Goal: Transaction & Acquisition: Book appointment/travel/reservation

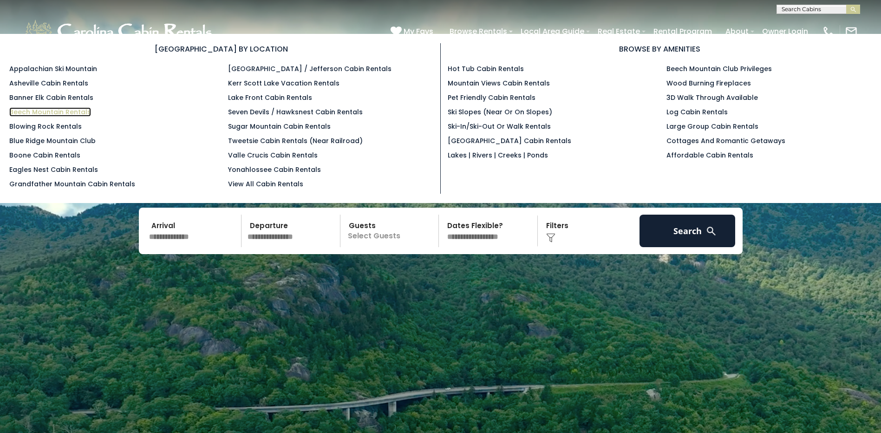
click at [68, 111] on link "Beech Mountain Rentals" at bounding box center [50, 111] width 82 height 9
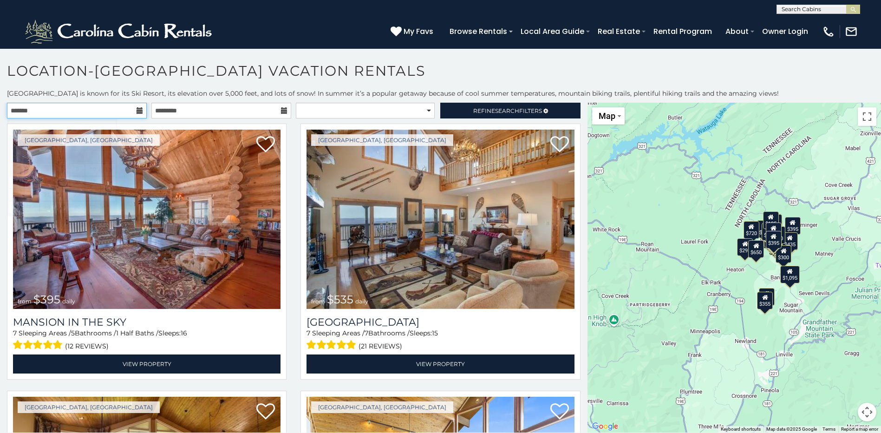
click at [105, 112] on input "text" at bounding box center [77, 111] width 140 height 16
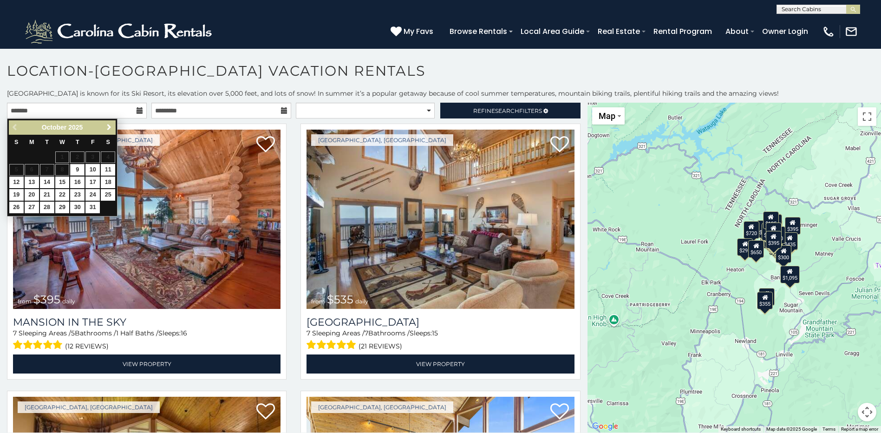
click at [109, 124] on link "Next" at bounding box center [109, 128] width 12 height 12
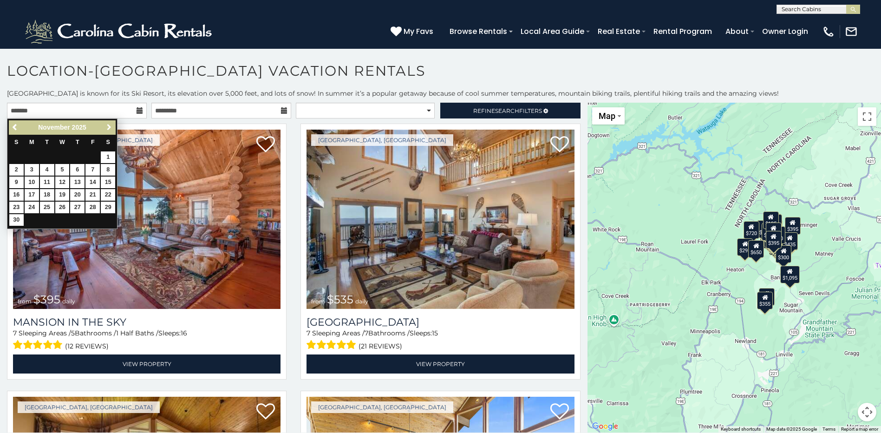
click at [109, 128] on span "Next" at bounding box center [108, 127] width 7 height 7
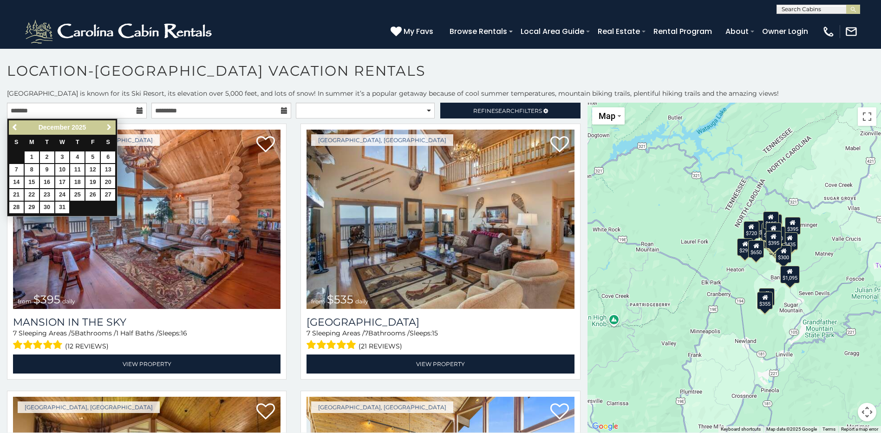
click at [109, 128] on span "Next" at bounding box center [108, 127] width 7 height 7
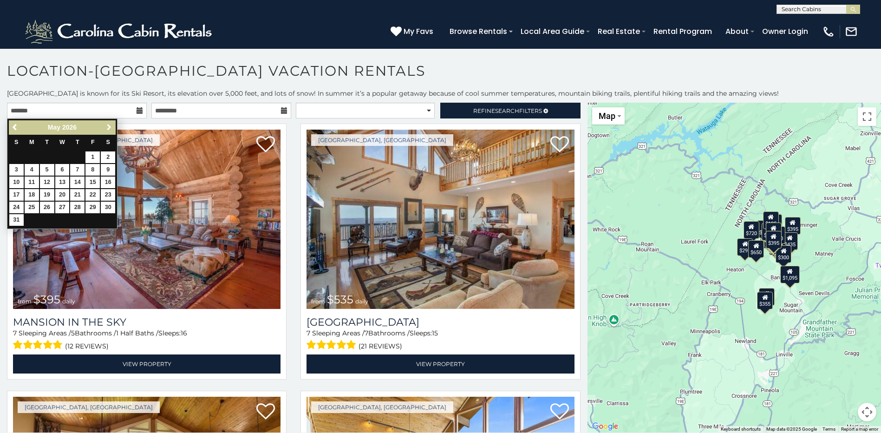
click at [109, 128] on span "Next" at bounding box center [108, 127] width 7 height 7
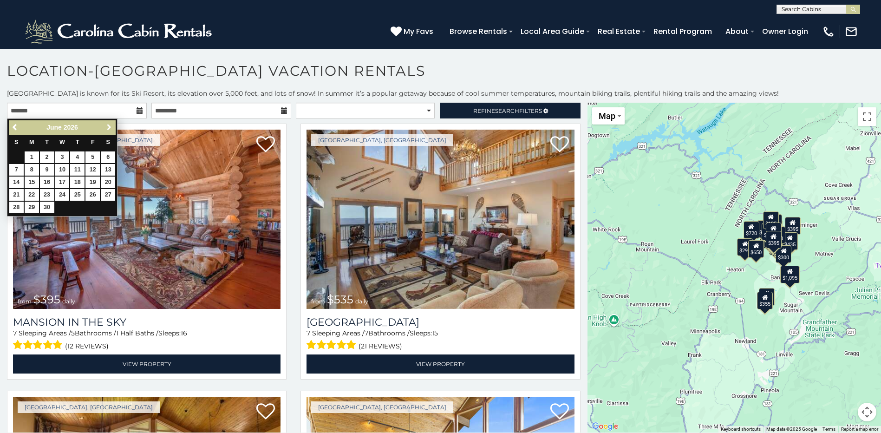
click at [109, 128] on span "Next" at bounding box center [108, 127] width 7 height 7
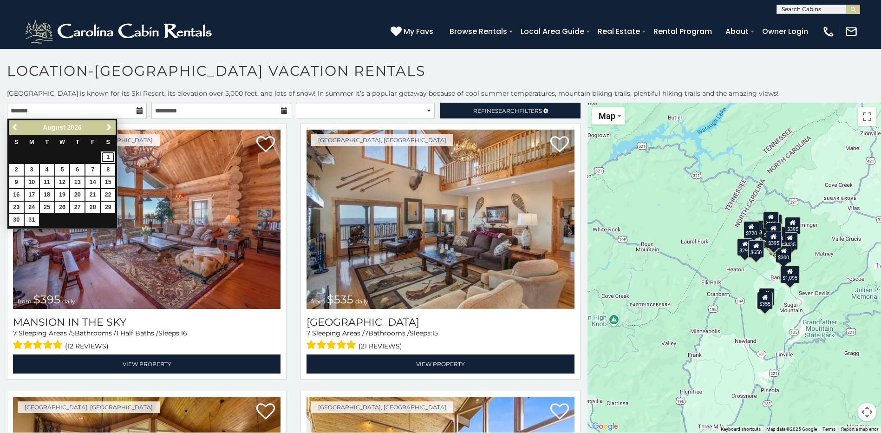
click at [109, 159] on link "1" at bounding box center [108, 157] width 14 height 12
type input "**********"
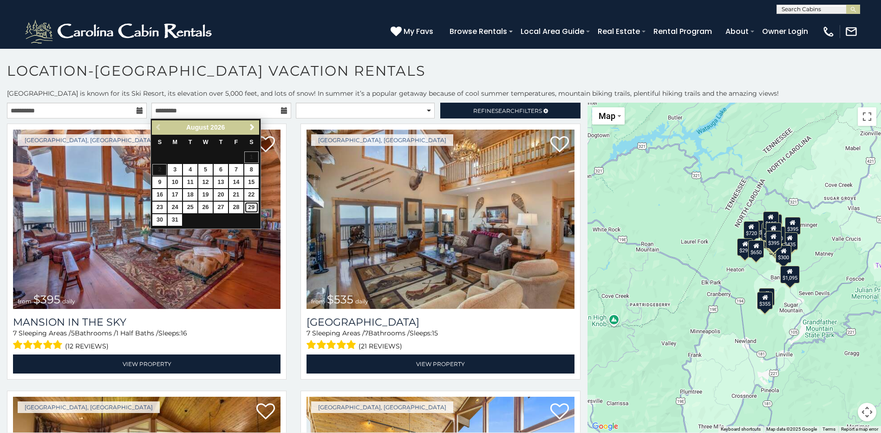
click at [251, 208] on link "29" at bounding box center [251, 208] width 14 height 12
type input "**********"
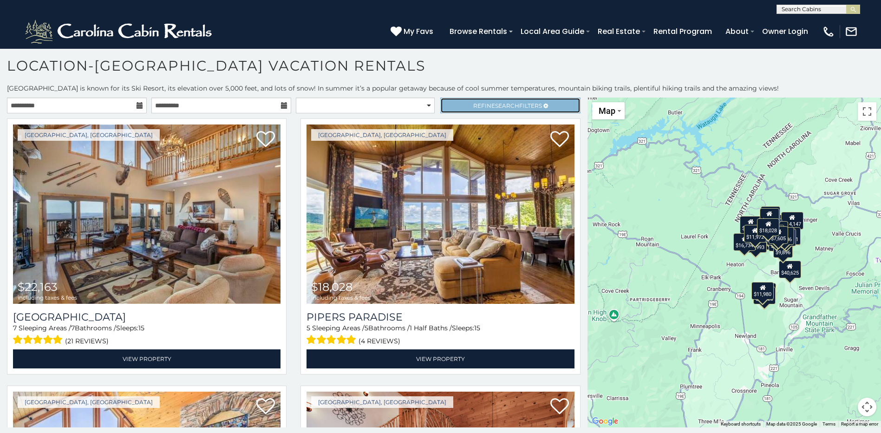
click at [509, 106] on span "Search" at bounding box center [507, 105] width 24 height 7
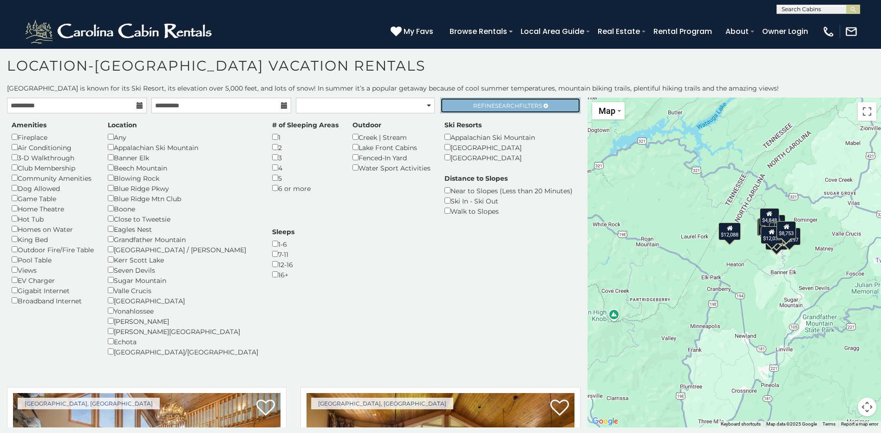
click at [519, 110] on link "Refine Search Filters" at bounding box center [511, 106] width 140 height 16
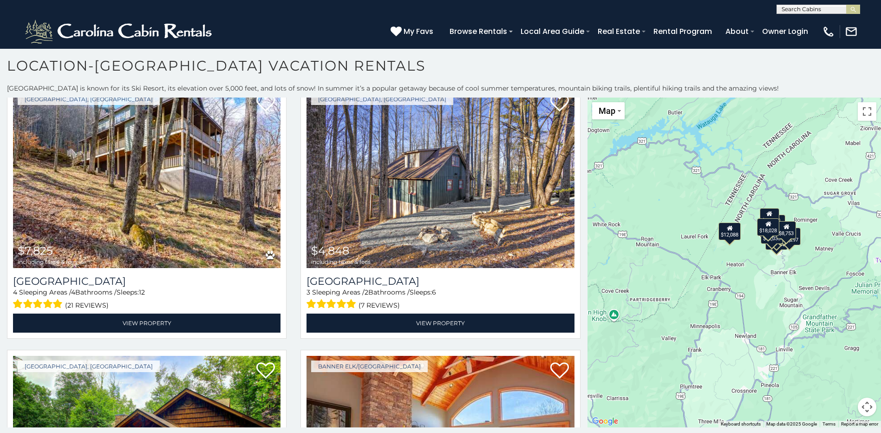
scroll to position [871, 0]
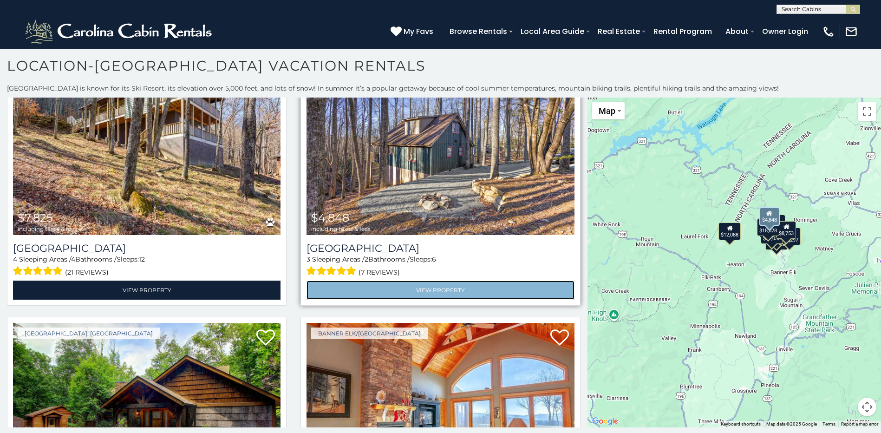
click at [434, 289] on link "View Property" at bounding box center [441, 290] width 268 height 19
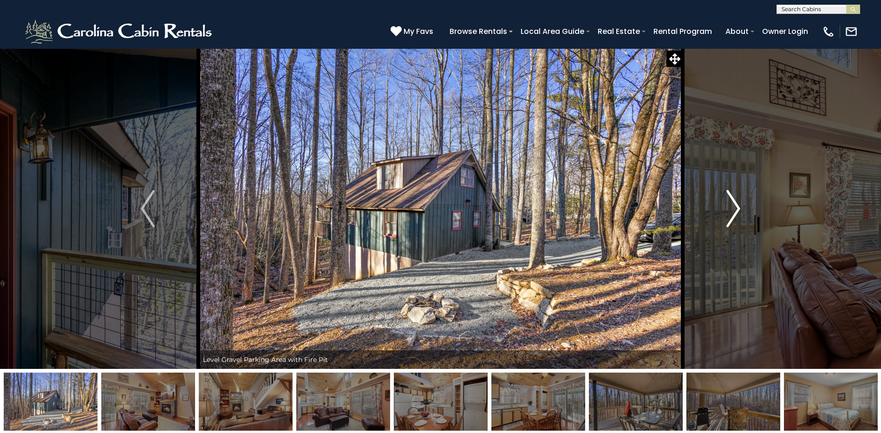
click at [736, 211] on img "Next" at bounding box center [734, 208] width 14 height 37
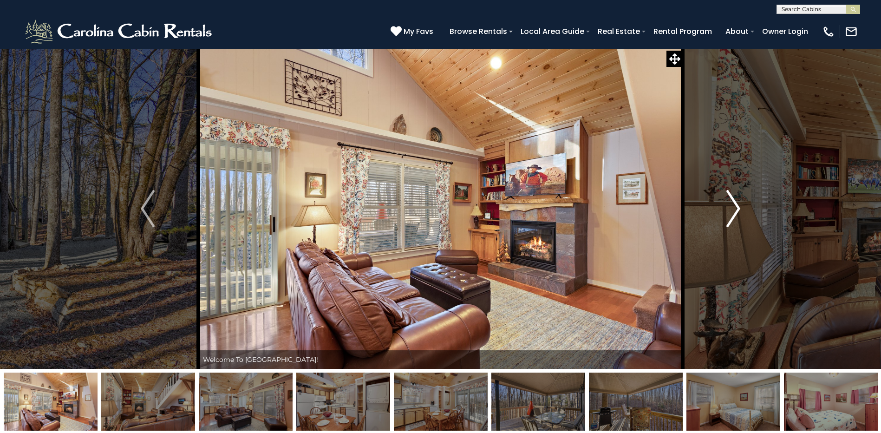
click at [739, 208] on img "Next" at bounding box center [734, 208] width 14 height 37
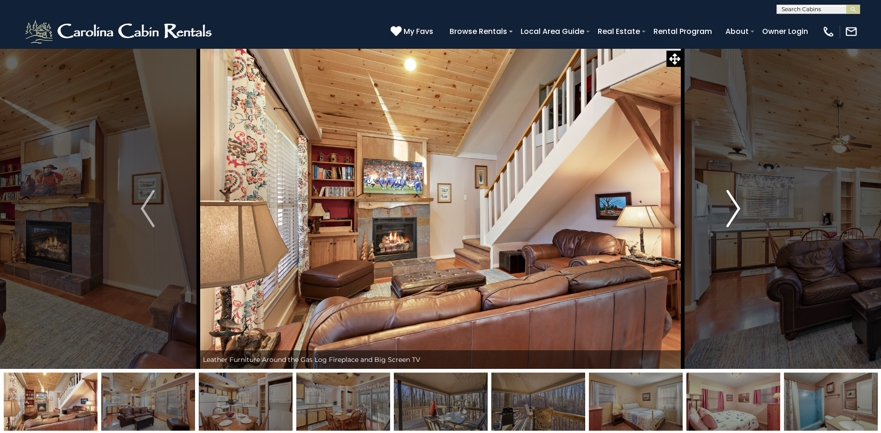
click at [739, 208] on img "Next" at bounding box center [734, 208] width 14 height 37
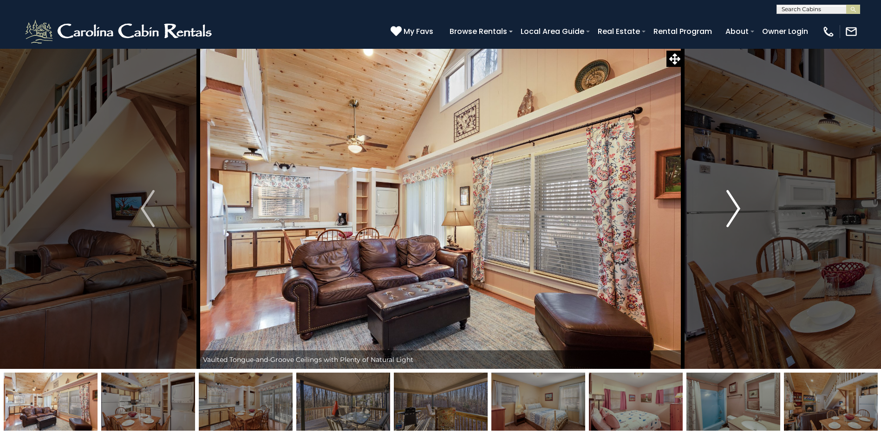
click at [739, 208] on img "Next" at bounding box center [734, 208] width 14 height 37
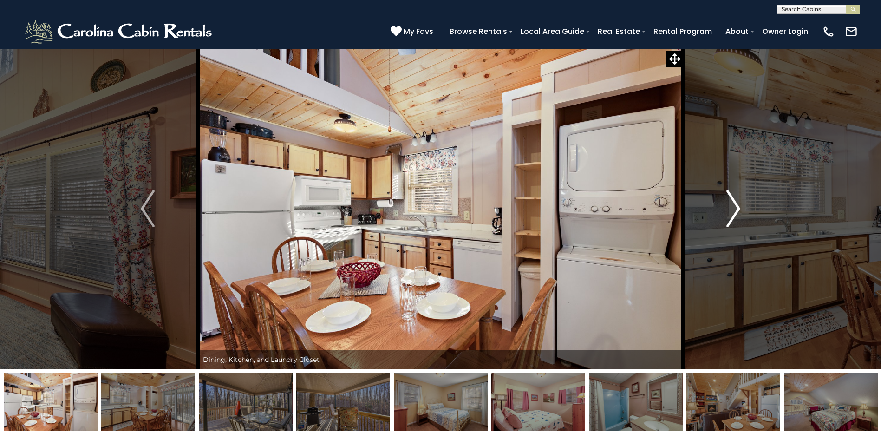
click at [739, 208] on img "Next" at bounding box center [734, 208] width 14 height 37
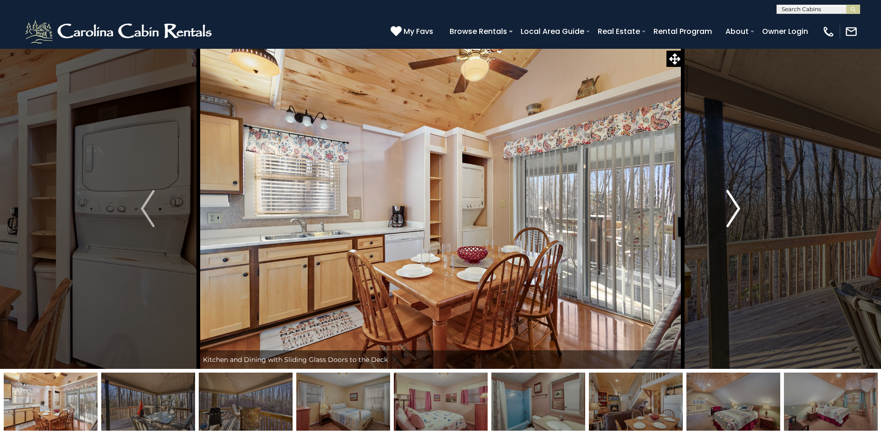
click at [739, 208] on img "Next" at bounding box center [734, 208] width 14 height 37
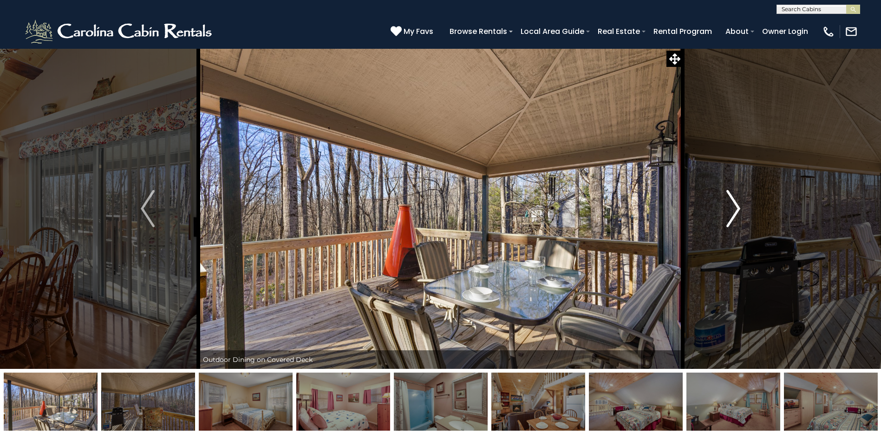
click at [739, 208] on img "Next" at bounding box center [734, 208] width 14 height 37
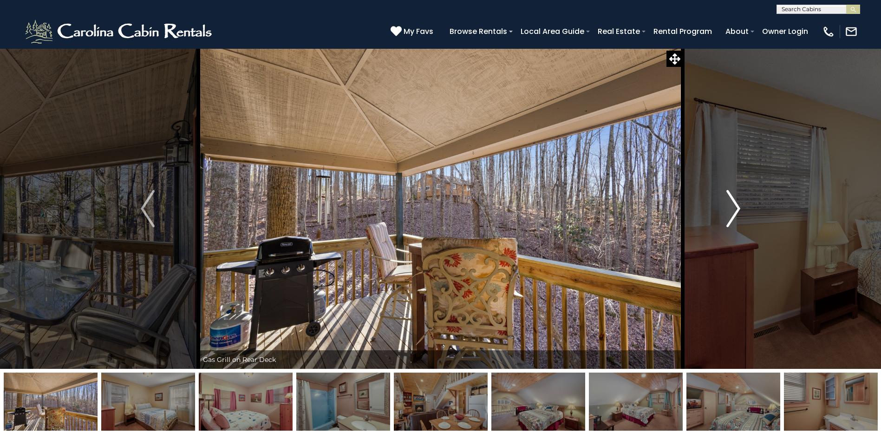
click at [739, 208] on img "Next" at bounding box center [734, 208] width 14 height 37
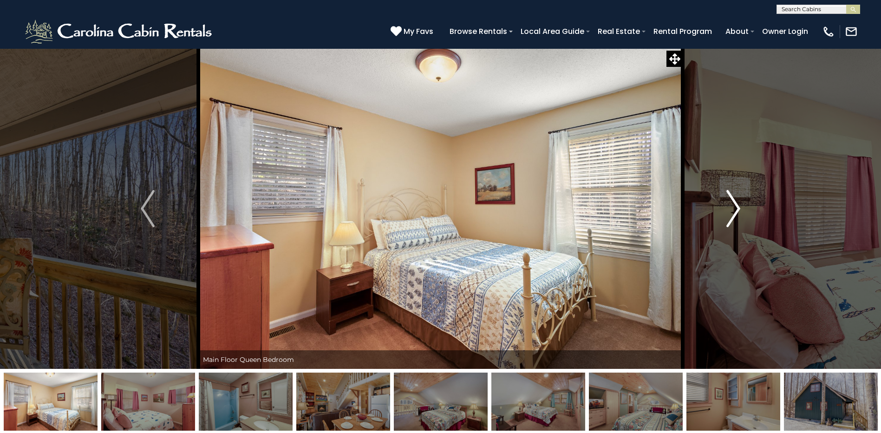
click at [739, 208] on img "Next" at bounding box center [734, 208] width 14 height 37
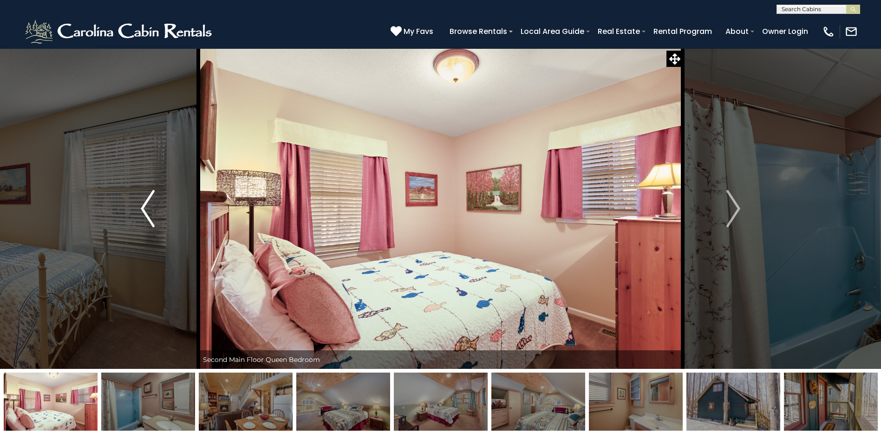
click at [150, 217] on img "Previous" at bounding box center [148, 208] width 14 height 37
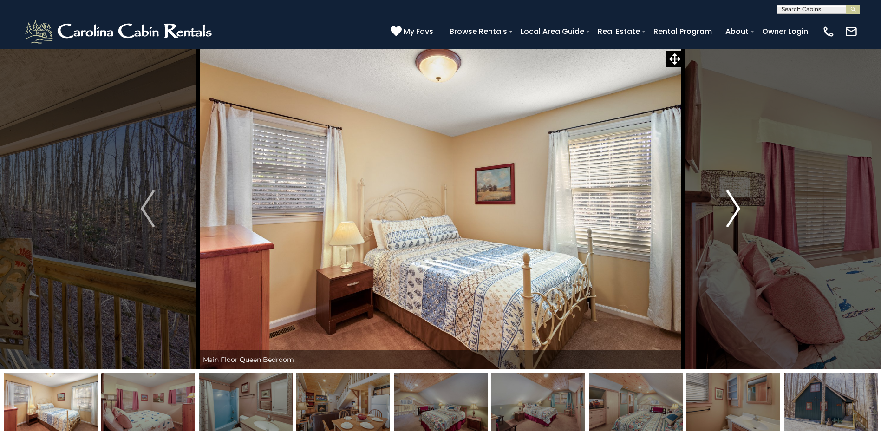
click at [735, 212] on img "Next" at bounding box center [734, 208] width 14 height 37
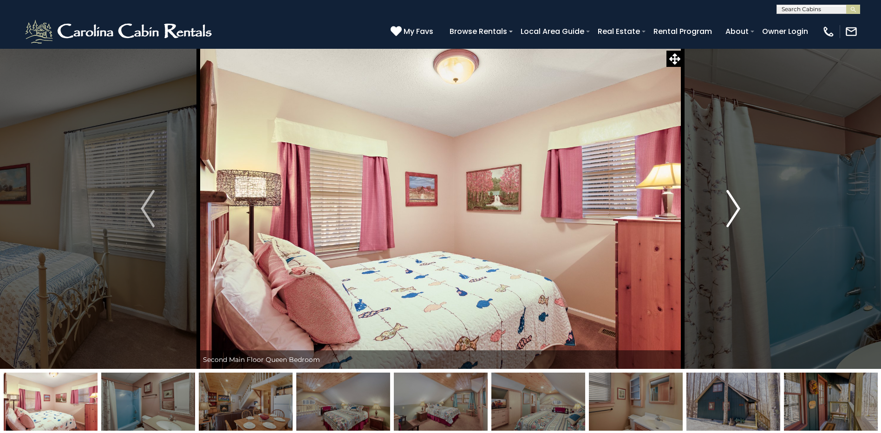
click at [735, 212] on img "Next" at bounding box center [734, 208] width 14 height 37
